Goal: Transaction & Acquisition: Purchase product/service

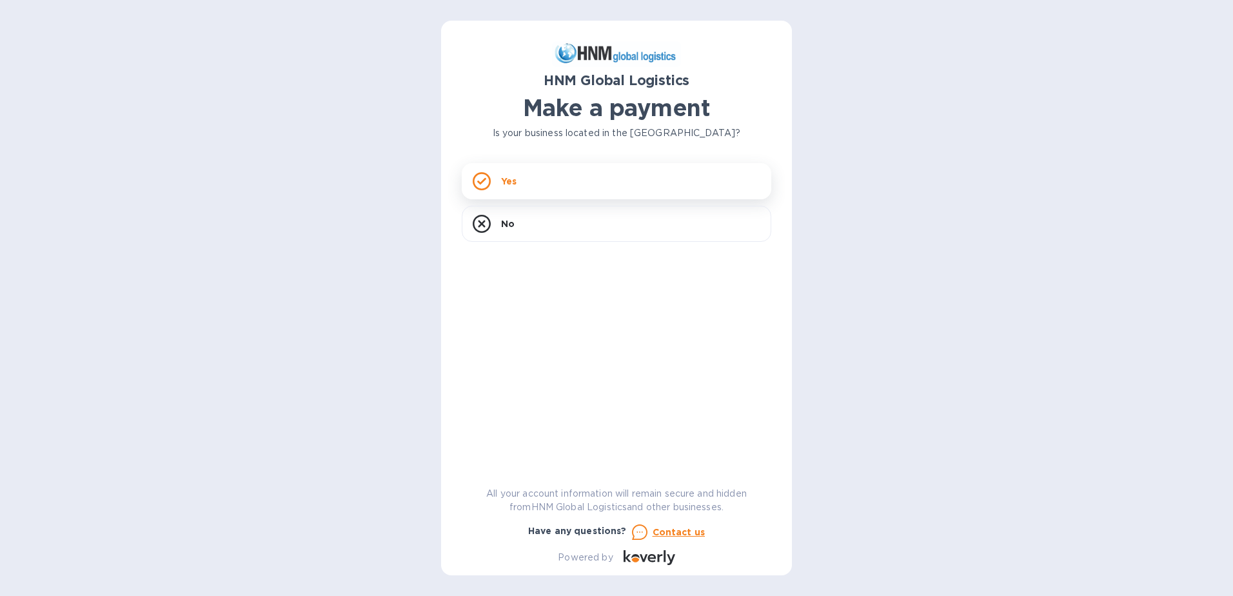
click at [489, 181] on rect at bounding box center [481, 181] width 16 height 16
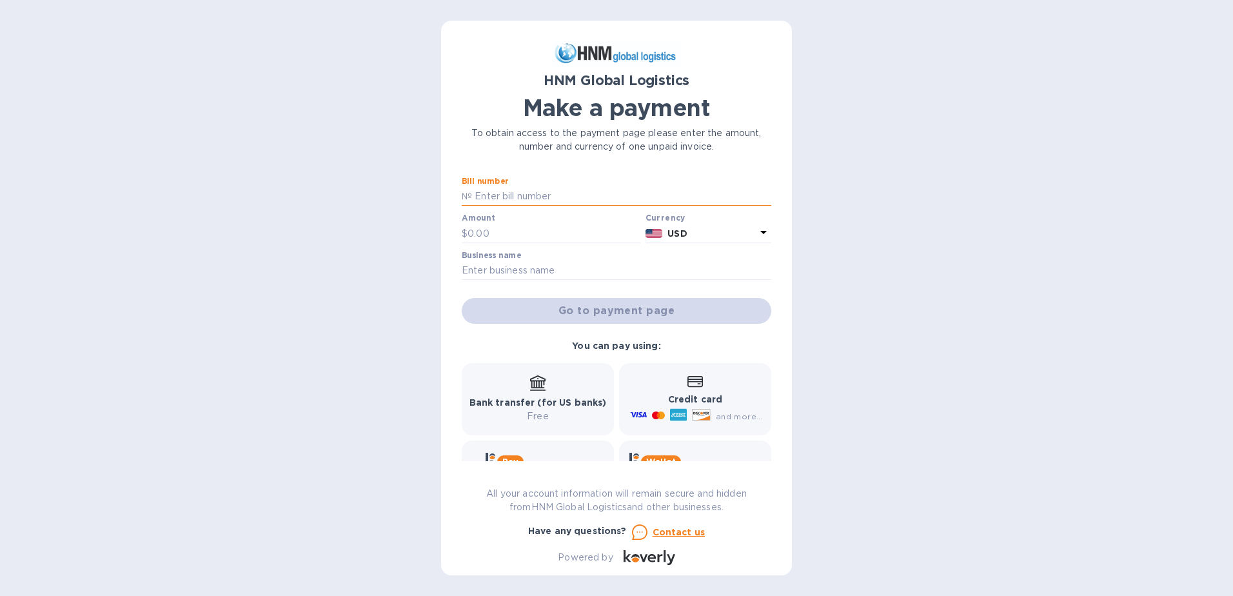
click at [560, 198] on input "text" at bounding box center [621, 196] width 299 height 19
click at [562, 197] on input "text" at bounding box center [621, 196] width 299 height 19
paste input "SORL300053818/F"
click at [617, 315] on div "Go to payment page" at bounding box center [616, 310] width 315 height 31
click at [617, 314] on div "Go to payment page" at bounding box center [616, 310] width 315 height 31
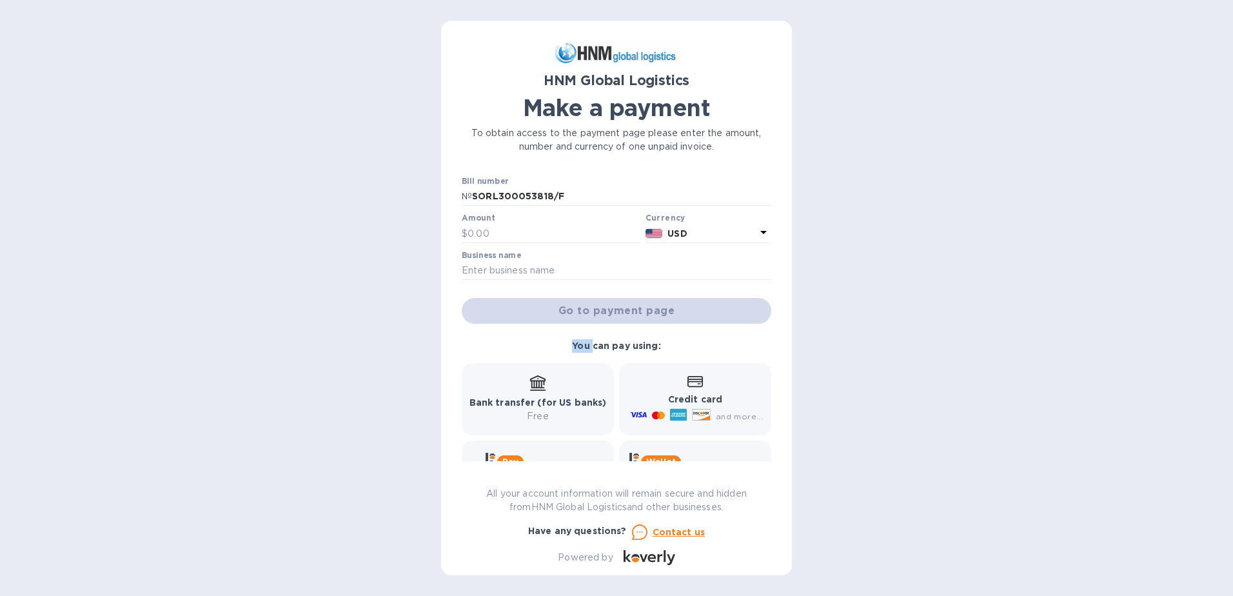
click at [617, 314] on div "Go to payment page" at bounding box center [616, 310] width 315 height 31
click at [533, 234] on input "text" at bounding box center [554, 233] width 173 height 19
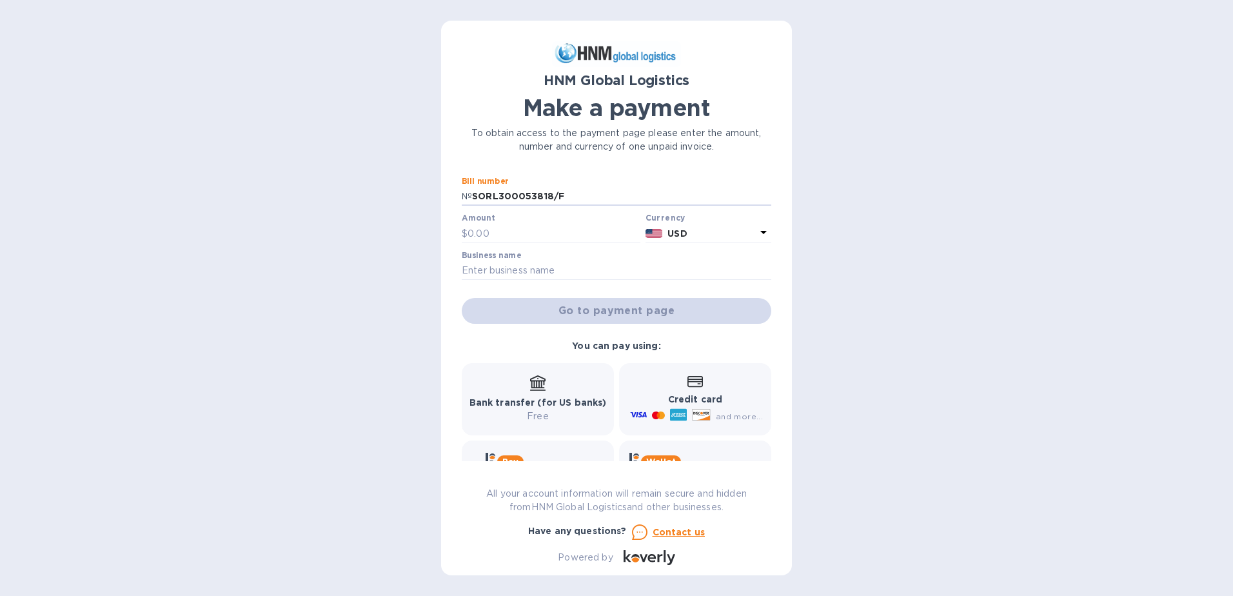
drag, startPoint x: 581, startPoint y: 197, endPoint x: 454, endPoint y: 201, distance: 127.1
click at [454, 201] on div "HNM Global Logistics Make a payment To obtain access to the payment page please…" at bounding box center [616, 298] width 351 height 555
paste input "HNM-0015815-1"
type input "HNM-0015815-1"
click at [528, 236] on input "text" at bounding box center [554, 233] width 173 height 19
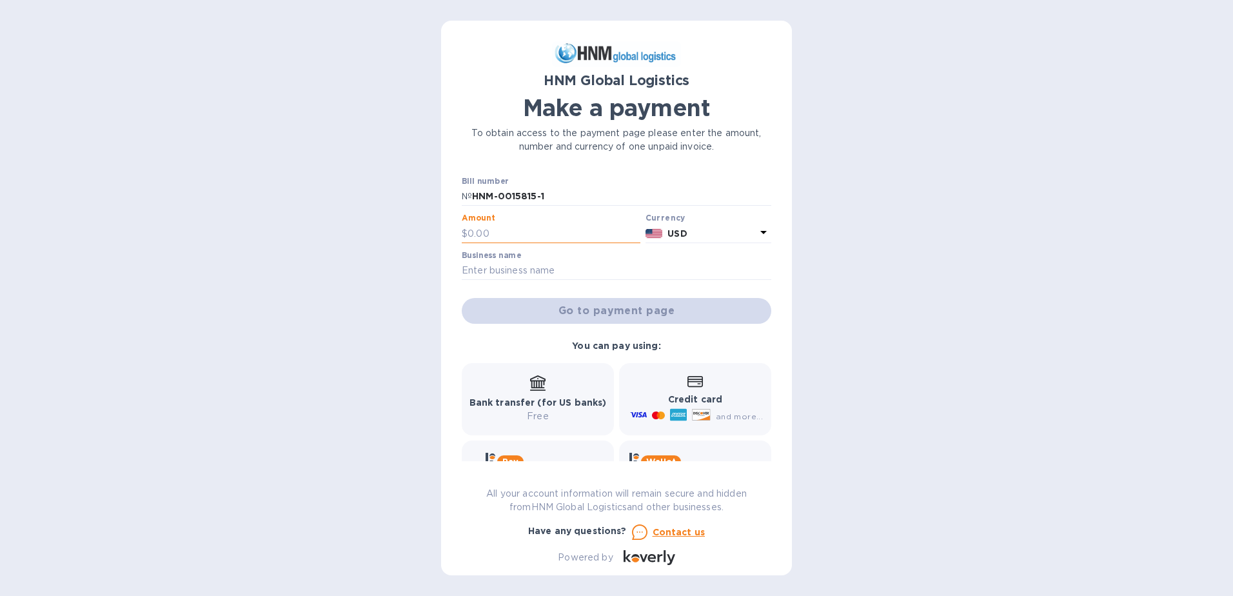
click at [513, 239] on input "text" at bounding box center [554, 233] width 173 height 19
click at [519, 232] on input "9,806" at bounding box center [554, 233] width 173 height 19
type input "9,806.62"
click at [605, 253] on div "Business name" at bounding box center [617, 266] width 310 height 30
click at [558, 268] on input "text" at bounding box center [617, 270] width 310 height 19
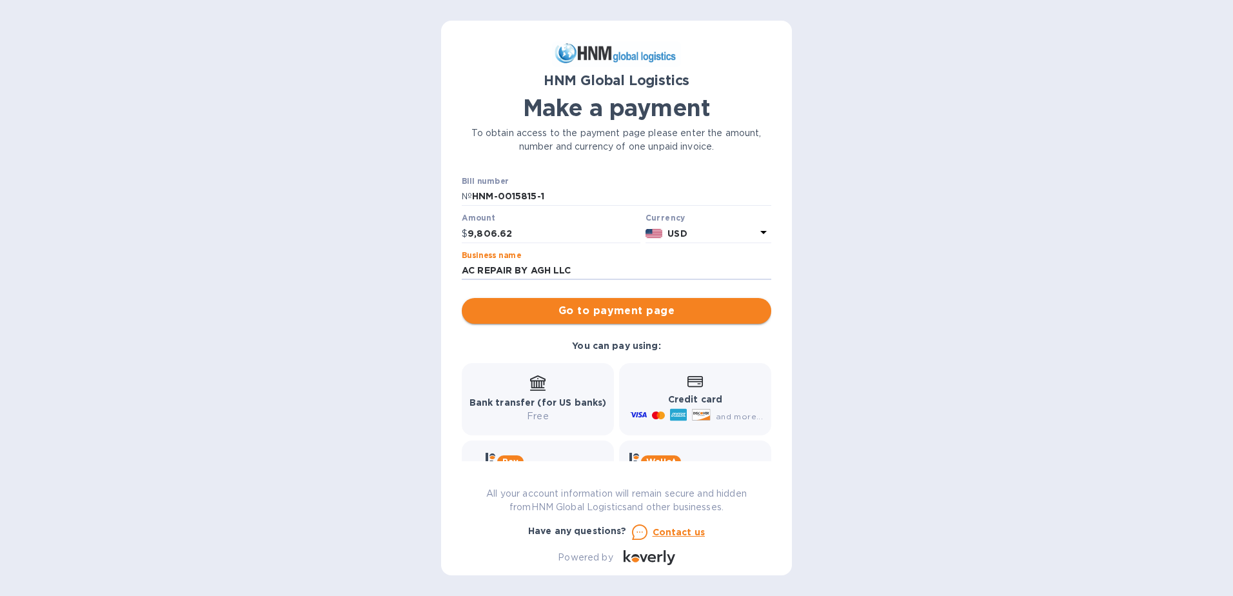
type input "AC REPAIR BY AGH LLC"
click at [653, 313] on span "Go to payment page" at bounding box center [616, 310] width 289 height 15
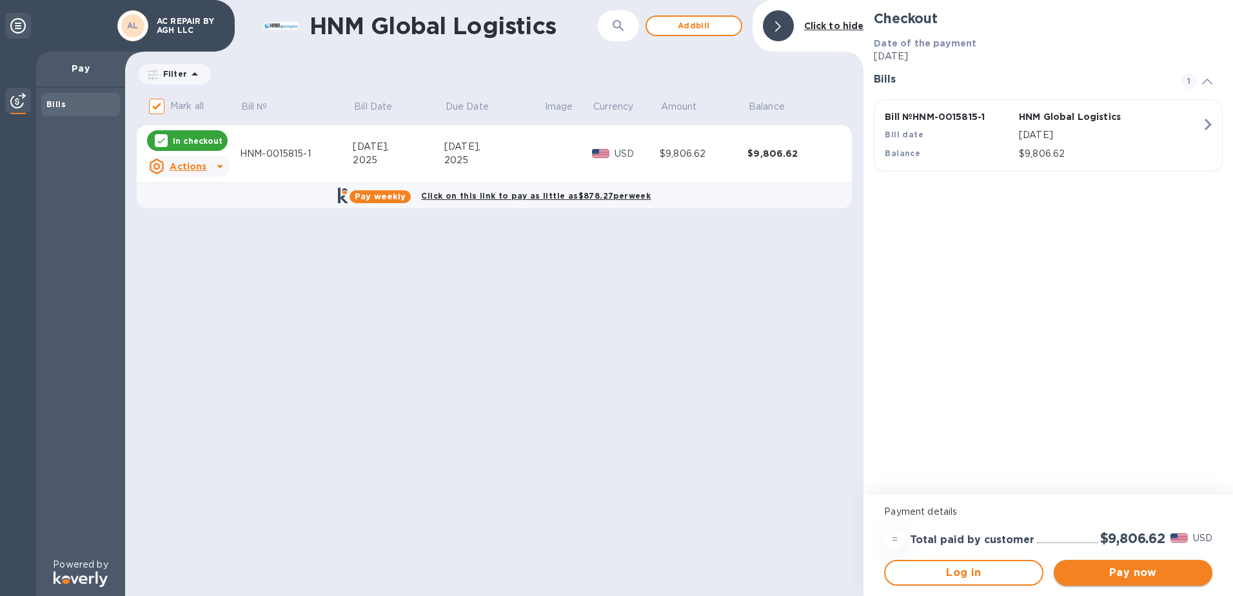
click at [1116, 577] on span "Pay now" at bounding box center [1133, 572] width 138 height 15
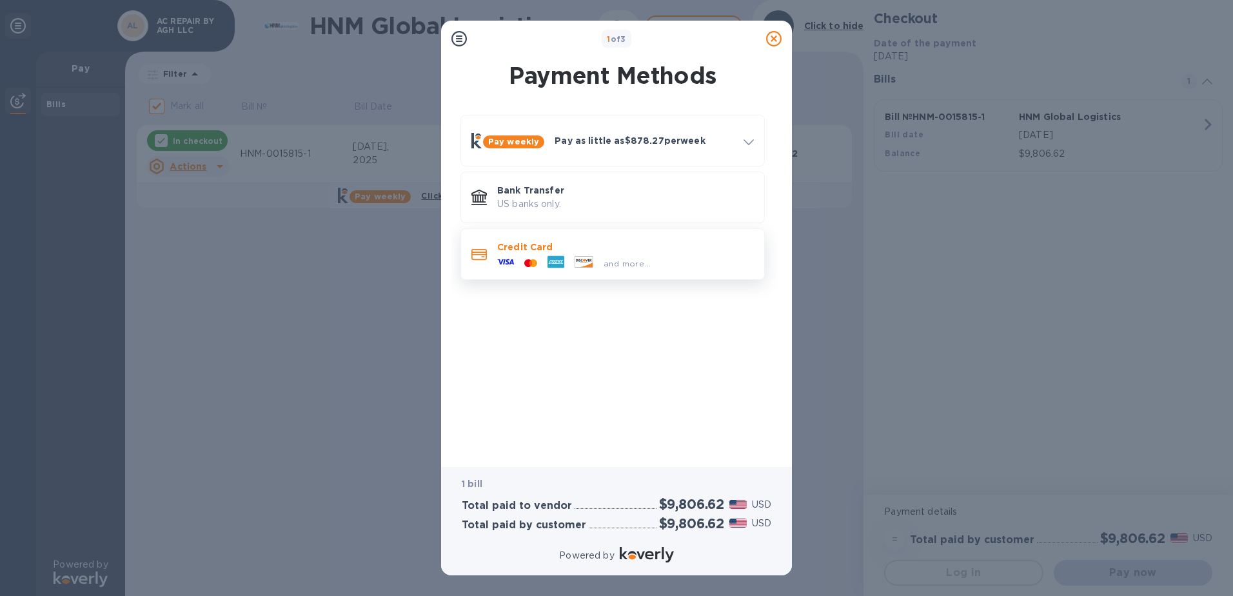
click at [628, 255] on div "and more..." at bounding box center [574, 262] width 164 height 19
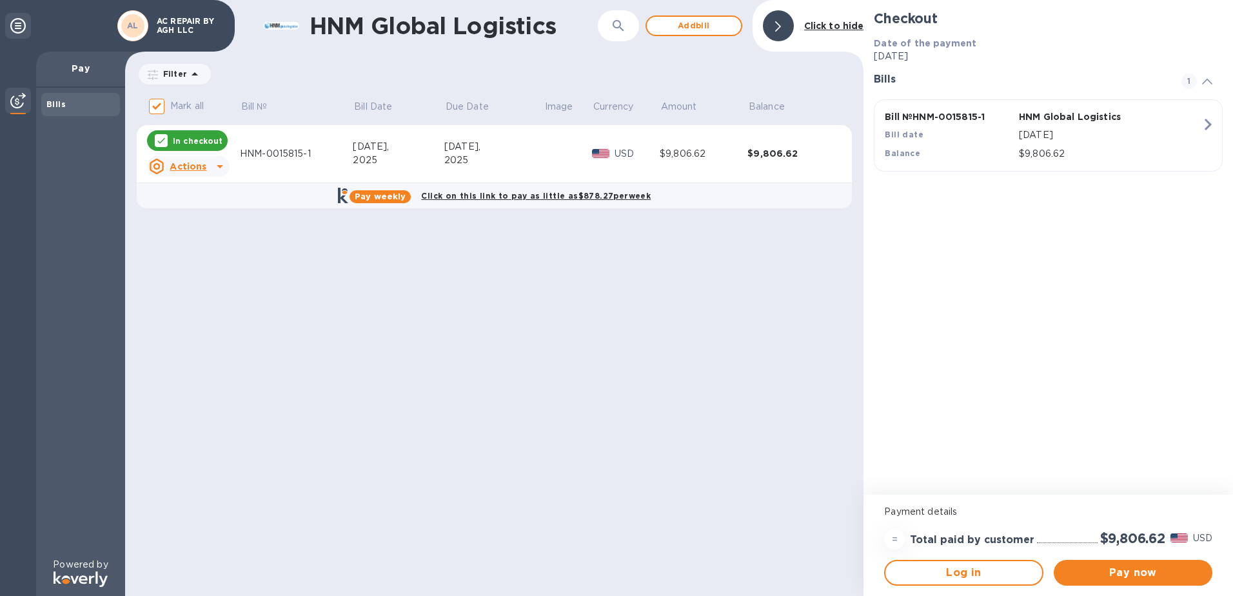
click at [602, 272] on div "HNM Global Logistics ​ Add [PERSON_NAME] to hide Filter Amount Mark all Bill № …" at bounding box center [494, 298] width 738 height 596
click at [225, 163] on icon at bounding box center [219, 166] width 15 height 15
click at [348, 250] on div at bounding box center [616, 298] width 1233 height 596
click at [1123, 569] on span "Pay now" at bounding box center [1133, 572] width 138 height 15
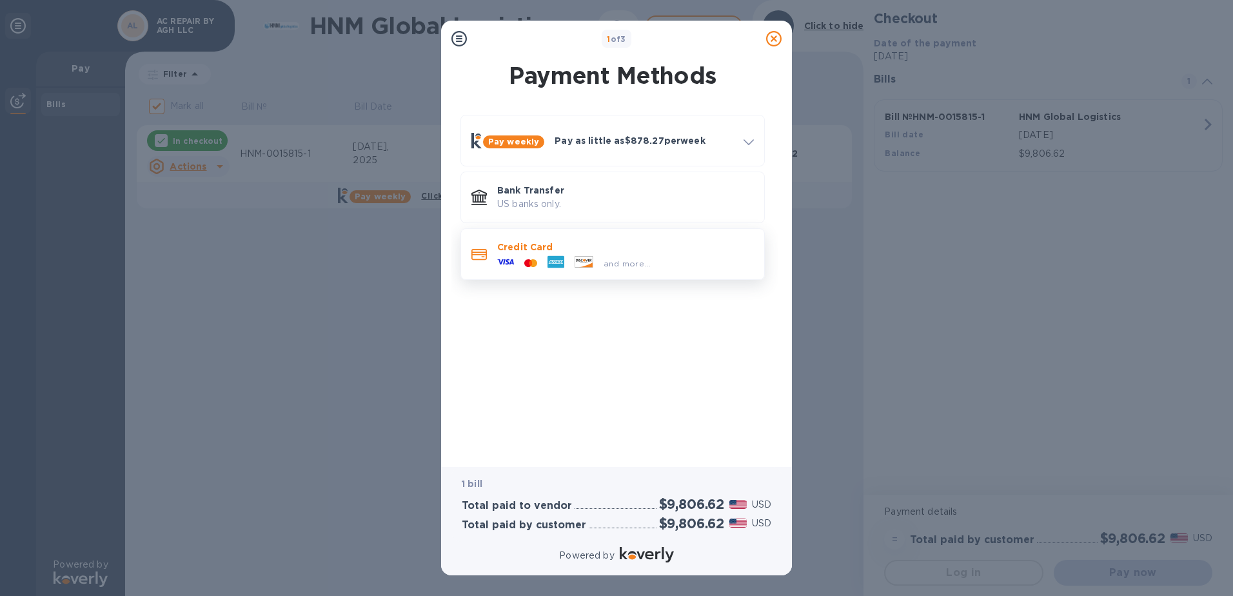
click at [533, 256] on div "and more..." at bounding box center [574, 262] width 164 height 19
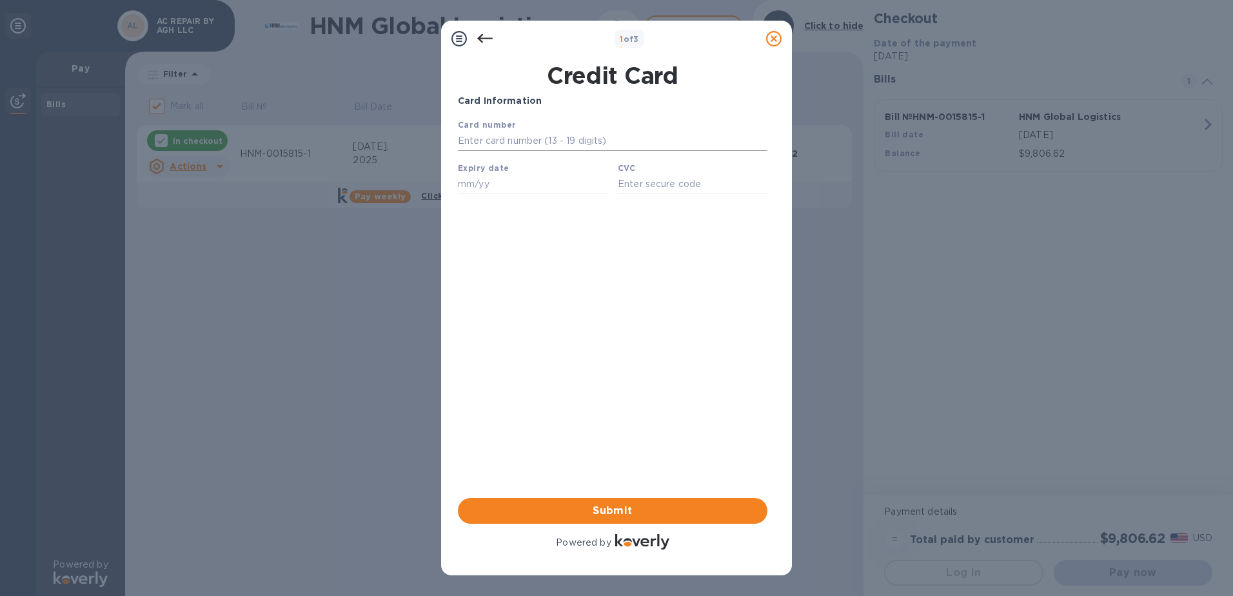
click at [511, 137] on input "text" at bounding box center [613, 141] width 310 height 19
type input "[CREDIT_CARD_NUMBER]"
type input "04/28"
type input "935"
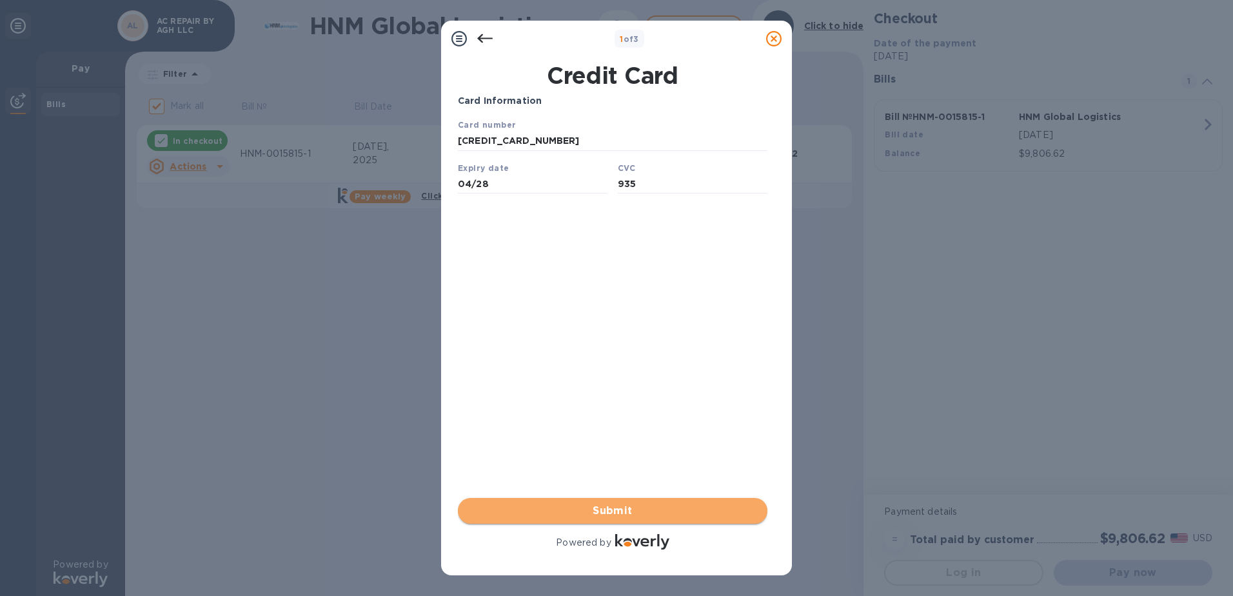
click at [617, 509] on span "Submit" at bounding box center [612, 510] width 289 height 15
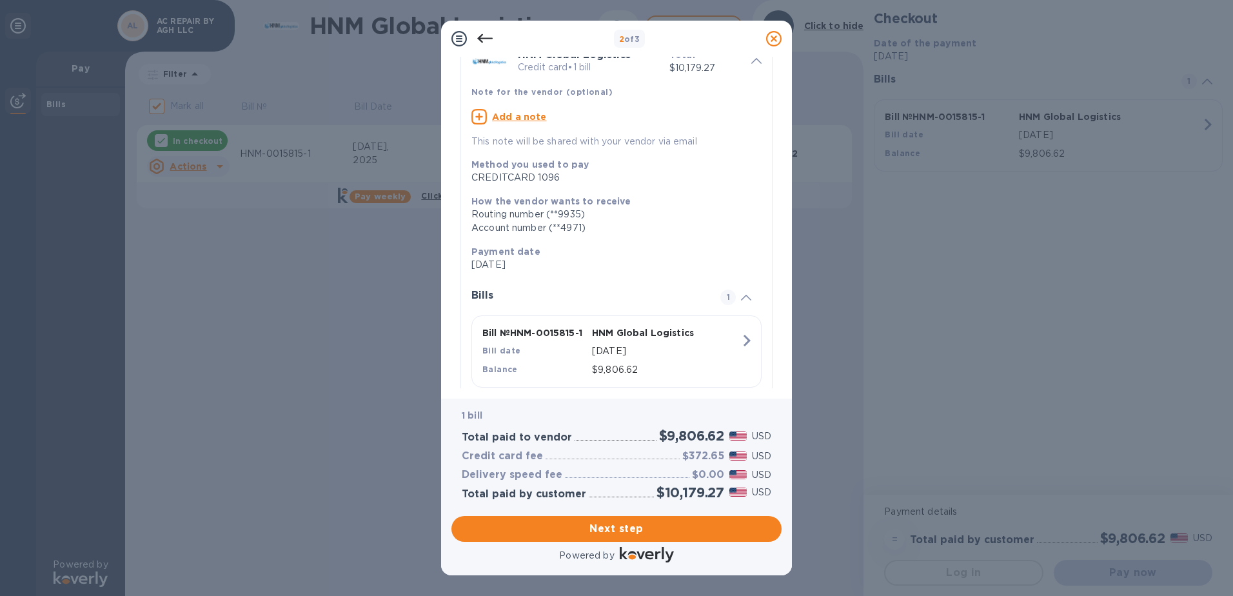
scroll to position [97, 0]
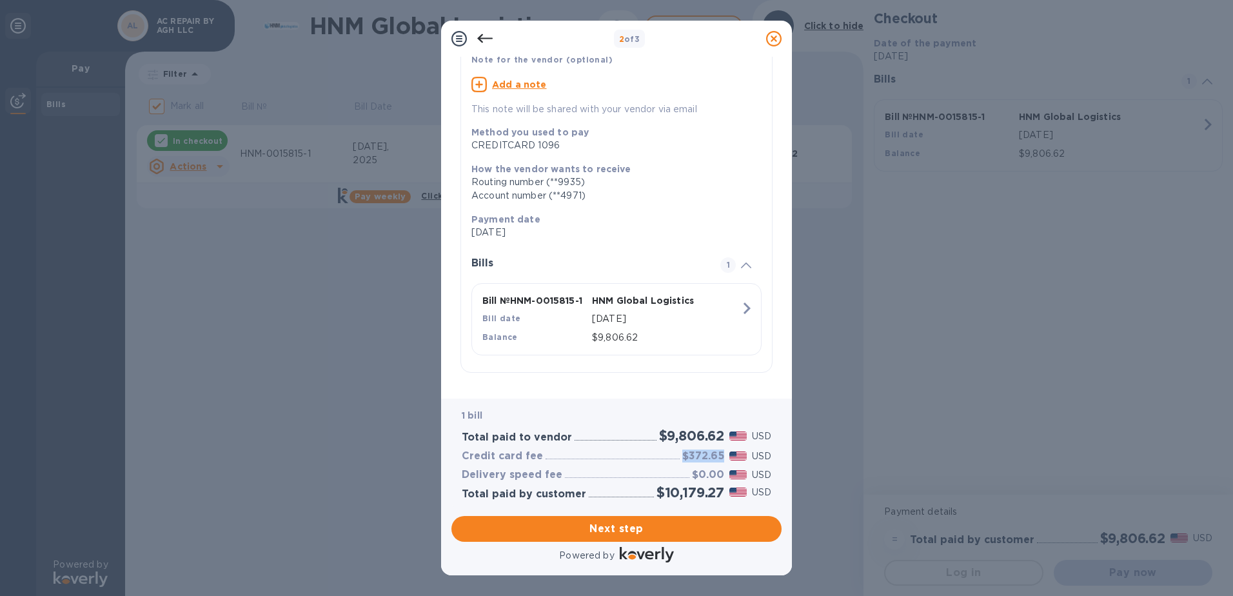
drag, startPoint x: 683, startPoint y: 457, endPoint x: 726, endPoint y: 457, distance: 42.6
click at [726, 457] on div "$372.65" at bounding box center [703, 456] width 47 height 17
drag, startPoint x: 726, startPoint y: 457, endPoint x: 713, endPoint y: 399, distance: 58.8
click at [713, 399] on div "1 bill Total paid to vendor $9,806.62 USD Credit card fee $372.65 USD Delivery …" at bounding box center [616, 455] width 330 height 112
drag, startPoint x: 682, startPoint y: 456, endPoint x: 722, endPoint y: 462, distance: 40.5
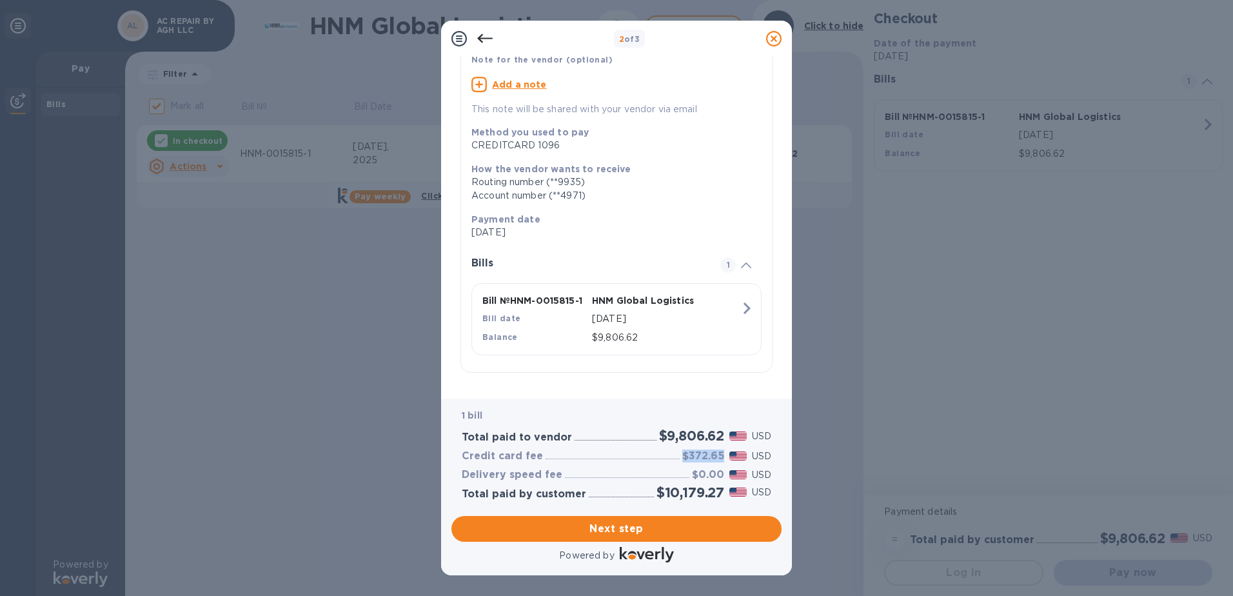
click at [722, 462] on div "$372.65" at bounding box center [703, 456] width 47 height 17
drag, startPoint x: 722, startPoint y: 462, endPoint x: 693, endPoint y: 413, distance: 57.3
click at [693, 413] on p "1 bill" at bounding box center [617, 416] width 310 height 14
drag, startPoint x: 682, startPoint y: 457, endPoint x: 723, endPoint y: 459, distance: 40.7
click at [723, 459] on h3 "$372.65" at bounding box center [703, 456] width 42 height 12
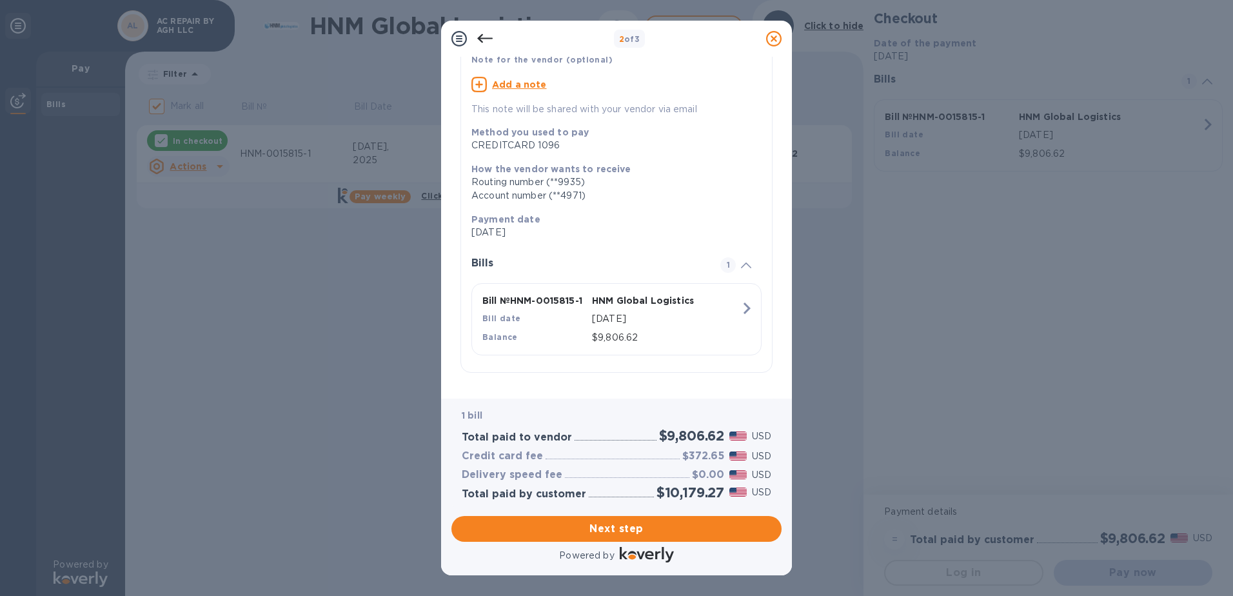
drag, startPoint x: 723, startPoint y: 459, endPoint x: 695, endPoint y: 404, distance: 61.7
click at [695, 404] on div "1 bill Total paid to vendor $9,806.62 USD Credit card fee $372.65 USD Delivery …" at bounding box center [616, 455] width 330 height 112
drag, startPoint x: 462, startPoint y: 436, endPoint x: 568, endPoint y: 437, distance: 105.1
click at [568, 437] on h3 "Total paid to vendor" at bounding box center [517, 437] width 110 height 12
drag, startPoint x: 568, startPoint y: 437, endPoint x: 658, endPoint y: 438, distance: 90.9
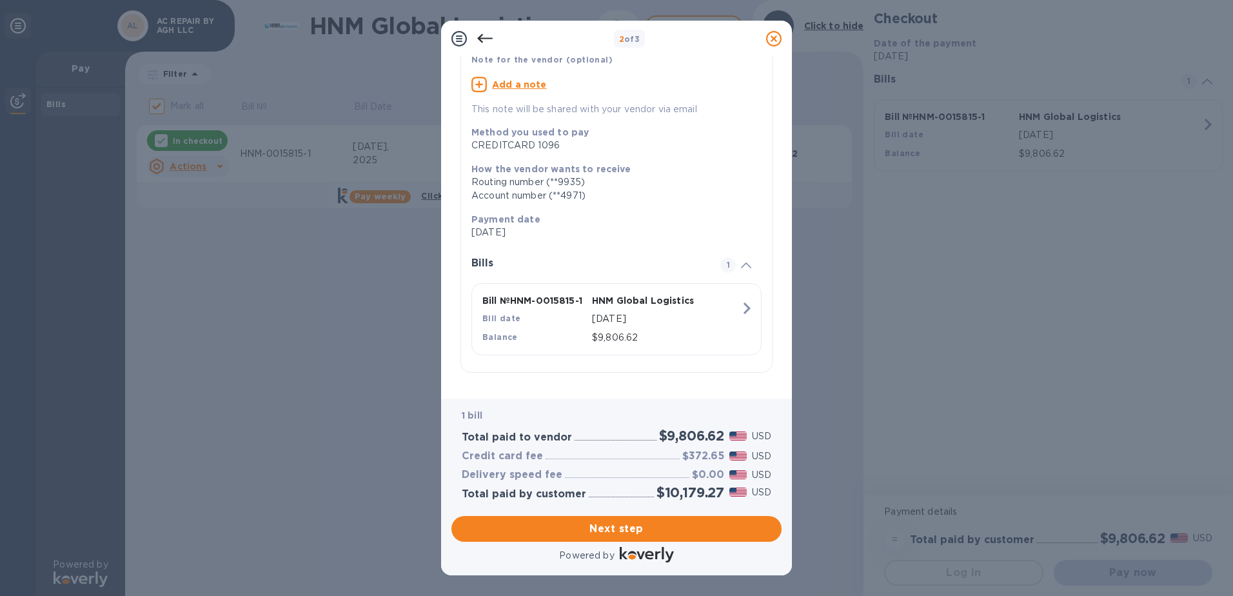
click at [659, 438] on h2 "$9,806.62" at bounding box center [691, 436] width 65 height 16
drag, startPoint x: 462, startPoint y: 437, endPoint x: 498, endPoint y: 439, distance: 35.5
click at [498, 439] on h3 "Total paid to vendor" at bounding box center [517, 437] width 110 height 12
click at [618, 452] on div "Credit card fee $372.65 USD" at bounding box center [616, 456] width 315 height 19
click at [487, 41] on icon at bounding box center [484, 38] width 15 height 15
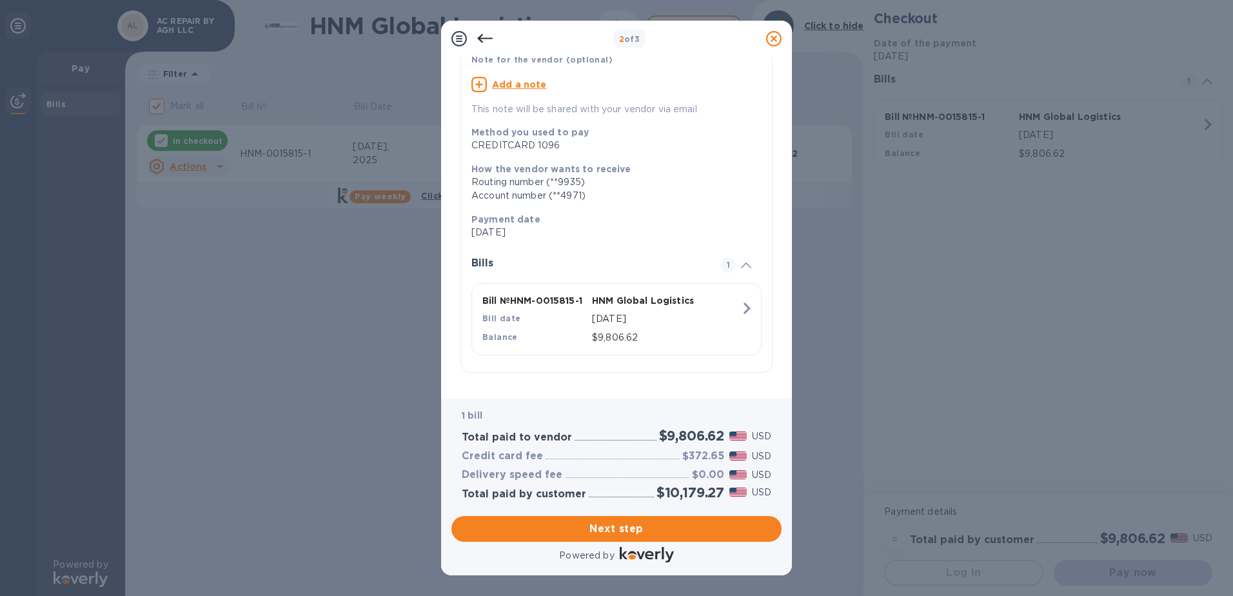
scroll to position [0, 0]
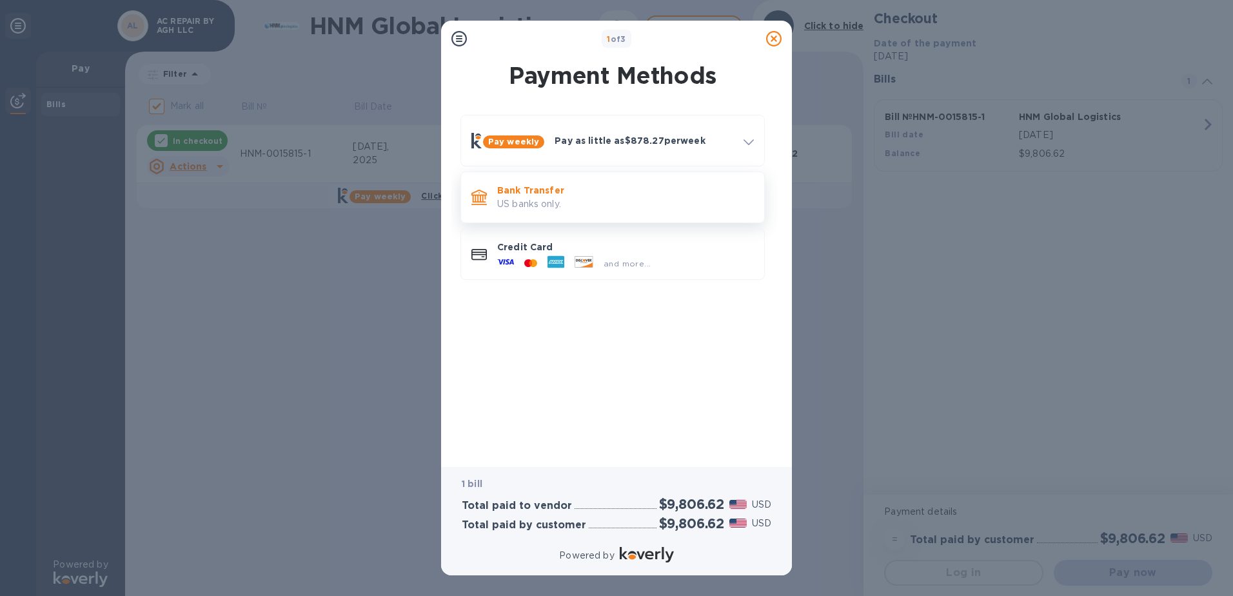
click at [569, 201] on p "US banks only." at bounding box center [625, 204] width 257 height 14
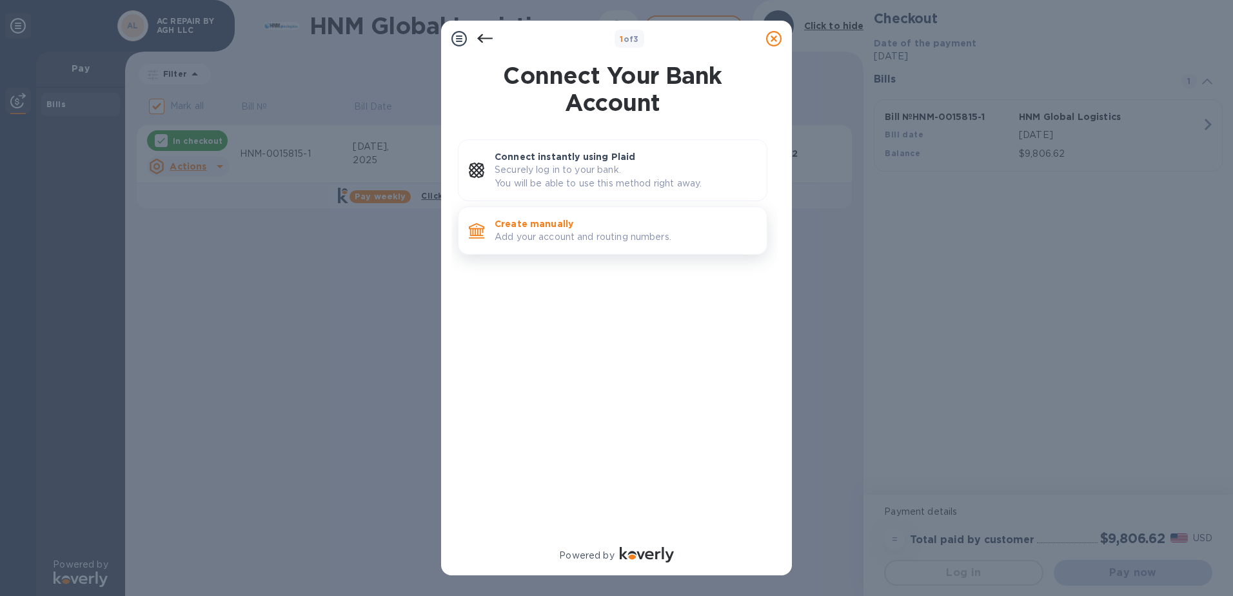
click at [561, 232] on p "Add your account and routing numbers." at bounding box center [626, 237] width 262 height 14
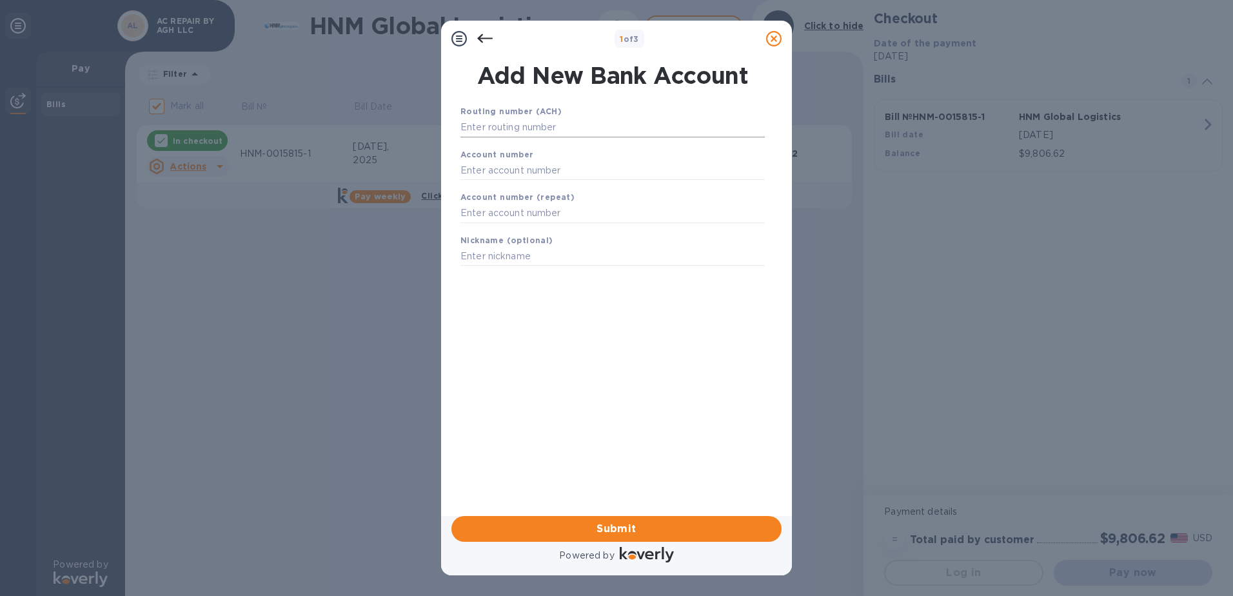
click at [542, 129] on input "text" at bounding box center [612, 127] width 304 height 19
click at [554, 173] on input "text" at bounding box center [612, 170] width 304 height 19
click at [537, 217] on input "text" at bounding box center [612, 213] width 304 height 19
click at [517, 253] on input "text" at bounding box center [612, 256] width 304 height 19
click at [540, 129] on input "text" at bounding box center [612, 127] width 304 height 19
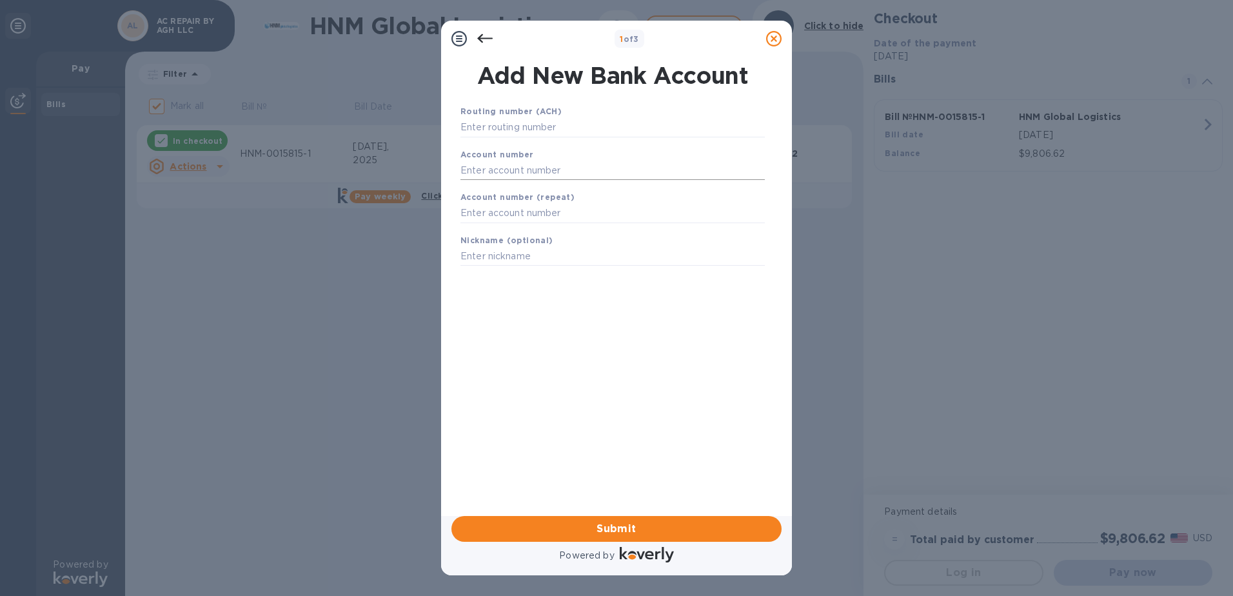
click at [538, 170] on input "text" at bounding box center [612, 170] width 304 height 19
paste input "895239090"
type input "895239090"
click at [513, 213] on input "text" at bounding box center [612, 213] width 304 height 19
paste input "895239090"
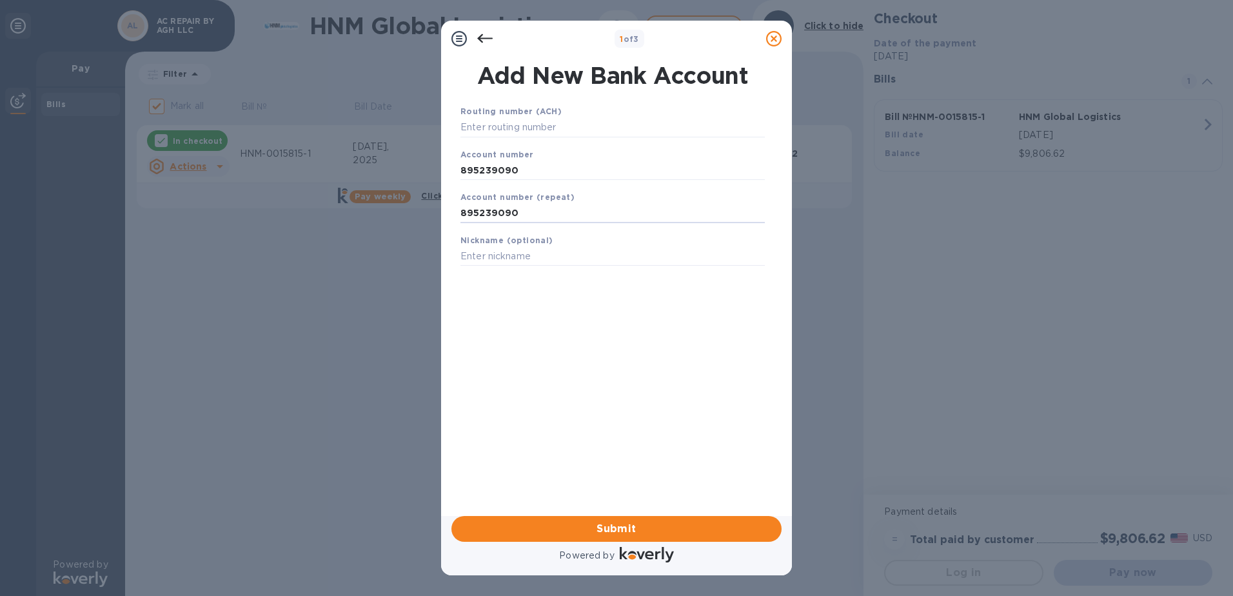
type input "895239090"
click at [528, 132] on input "text" at bounding box center [612, 127] width 304 height 19
paste input "267084131"
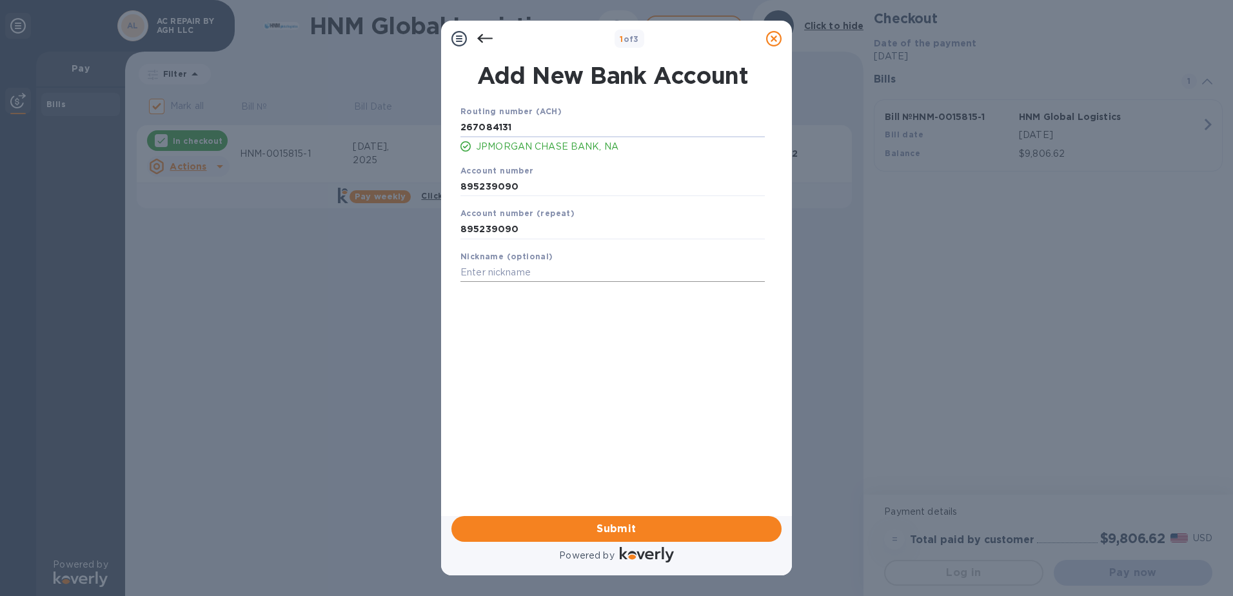
type input "267084131"
click at [533, 271] on input "text" at bounding box center [612, 272] width 304 height 19
type input "[PERSON_NAME]"
click at [607, 528] on span "Submit" at bounding box center [617, 528] width 310 height 15
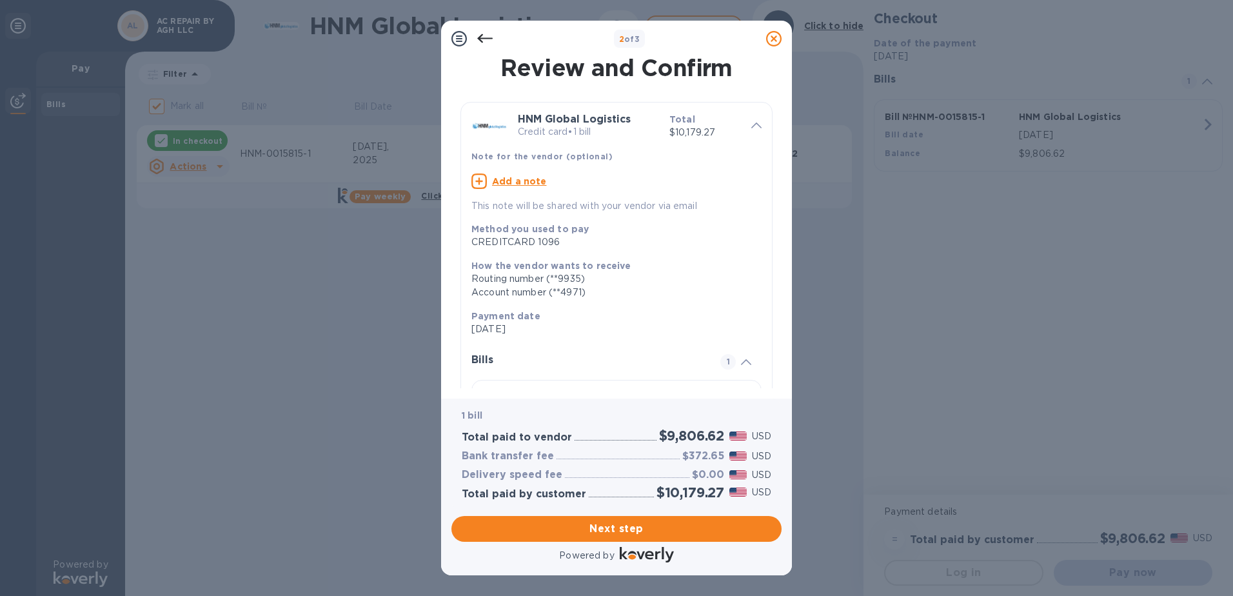
click at [482, 40] on icon at bounding box center [484, 38] width 15 height 15
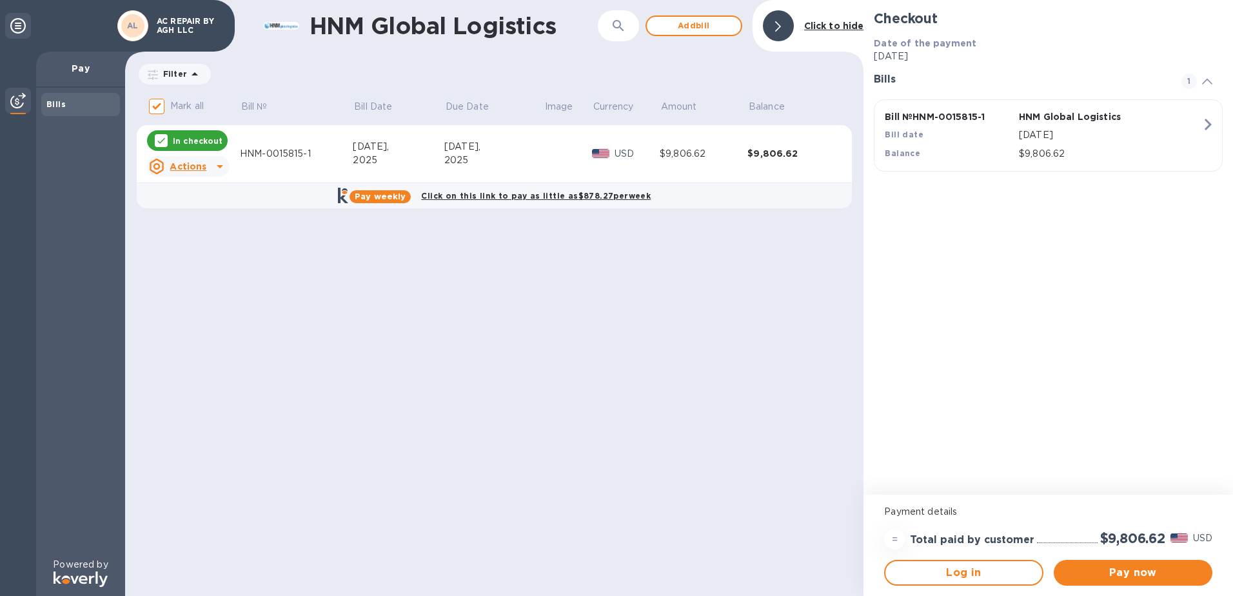
click at [669, 282] on div "HNM Global Logistics ​ Add [PERSON_NAME] to hide Filter Amount Mark all Bill № …" at bounding box center [494, 298] width 738 height 596
